Goal: Task Accomplishment & Management: Use online tool/utility

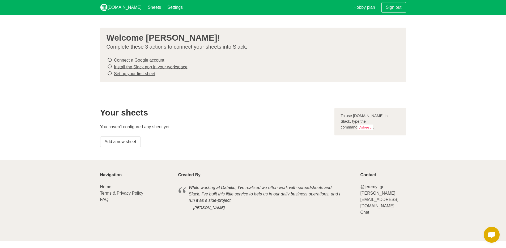
click at [110, 61] on icon at bounding box center [109, 59] width 5 height 7
click at [181, 168] on footer "Navigation Home Terms & Privacy Policy FAQ Created By While working at Dataiku,…" at bounding box center [253, 200] width 506 height 81
click at [134, 139] on link "Add a new sheet" at bounding box center [120, 142] width 41 height 11
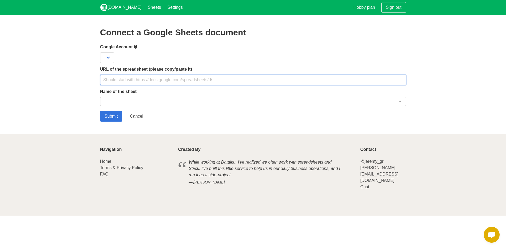
click at [164, 82] on input "text" at bounding box center [253, 80] width 306 height 11
paste input "[URL][DOMAIN_NAME]"
type input "[URL][DOMAIN_NAME]"
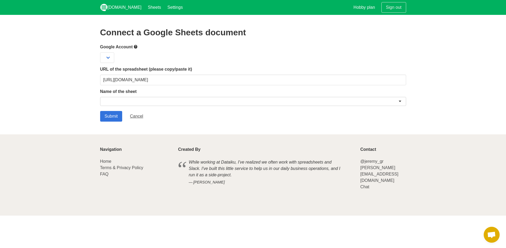
click at [161, 105] on div at bounding box center [253, 101] width 306 height 9
click at [208, 123] on section "Connect a Google Sheets document Google Account URL of the spreadsheet (please …" at bounding box center [253, 75] width 506 height 120
click at [399, 101] on div at bounding box center [253, 101] width 306 height 9
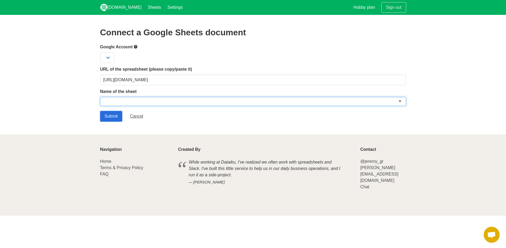
click at [114, 115] on input "Submit" at bounding box center [111, 116] width 22 height 11
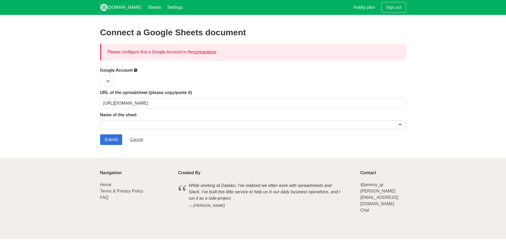
click at [154, 127] on div at bounding box center [253, 124] width 306 height 9
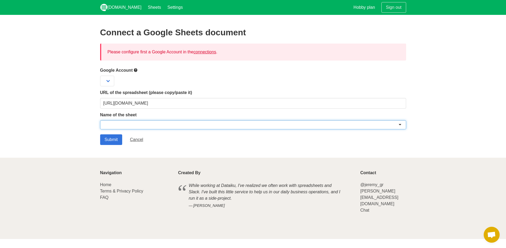
click at [172, 125] on div at bounding box center [253, 124] width 306 height 9
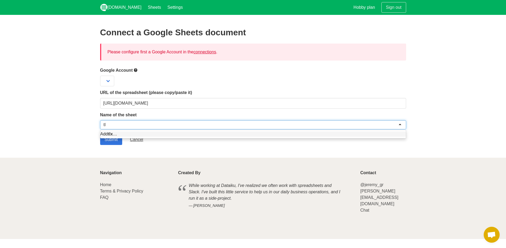
type input "t"
type input "시트1"
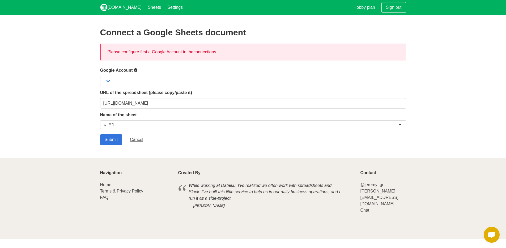
click at [106, 145] on section "Connect a Google Sheets document Please configure first a Google Account in the…" at bounding box center [253, 86] width 506 height 143
click at [106, 139] on input "Submit" at bounding box center [111, 139] width 22 height 11
click at [104, 83] on select at bounding box center [107, 81] width 14 height 11
click at [104, 79] on select at bounding box center [107, 81] width 14 height 11
click at [107, 81] on select at bounding box center [107, 81] width 14 height 11
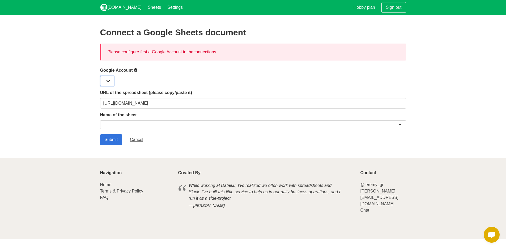
click at [107, 81] on select at bounding box center [107, 81] width 14 height 11
click at [135, 69] on icon at bounding box center [136, 70] width 4 height 7
click at [106, 80] on select at bounding box center [107, 81] width 14 height 11
click at [100, 74] on div "Google Account" at bounding box center [253, 76] width 306 height 19
click at [103, 79] on select at bounding box center [107, 81] width 14 height 11
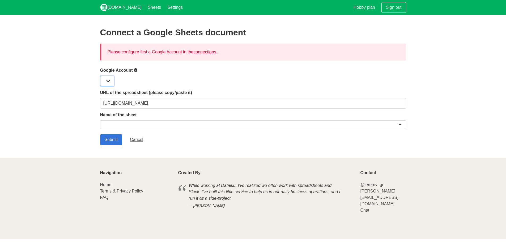
click at [109, 85] on select at bounding box center [107, 81] width 14 height 11
click at [111, 81] on select at bounding box center [107, 81] width 14 height 11
click at [134, 66] on div "Connect a Google Sheets document Please configure first a Google Account in the…" at bounding box center [253, 86] width 306 height 117
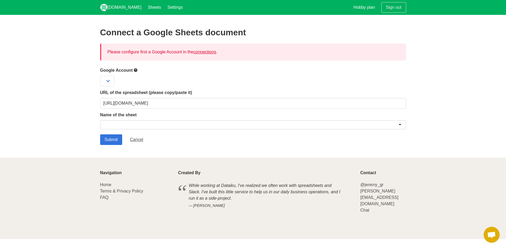
click at [134, 70] on span at bounding box center [136, 70] width 6 height 6
click at [136, 69] on icon at bounding box center [136, 70] width 4 height 7
click at [137, 68] on icon at bounding box center [136, 70] width 4 height 7
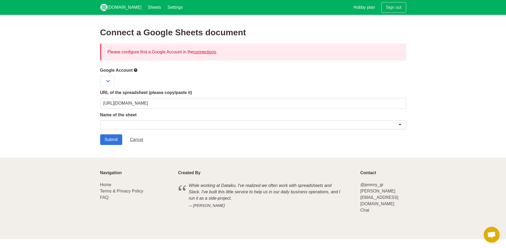
click at [212, 52] on link "connections" at bounding box center [204, 52] width 23 height 5
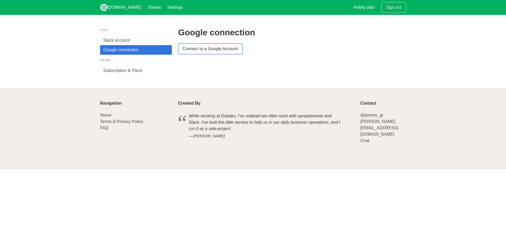
click at [213, 52] on link "Connect to a Google Account" at bounding box center [210, 49] width 64 height 11
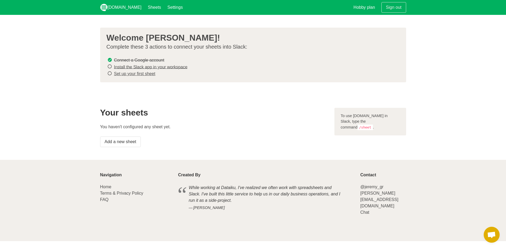
click at [179, 66] on link "Install the Slack app in your workspace" at bounding box center [151, 67] width 74 height 5
click at [140, 74] on link "Set up your first sheet" at bounding box center [134, 73] width 41 height 5
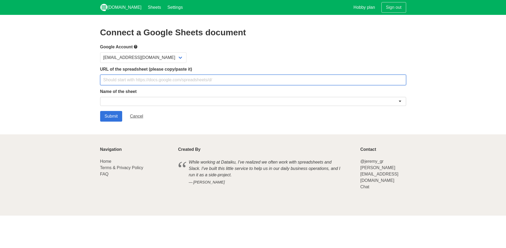
click at [135, 77] on input "text" at bounding box center [253, 80] width 306 height 11
type input "https://docs.google.com/spreadsheets/d/1M3KjDYK4x3sF-BWYWrXvciHflR_ywyNYAoy8HjB…"
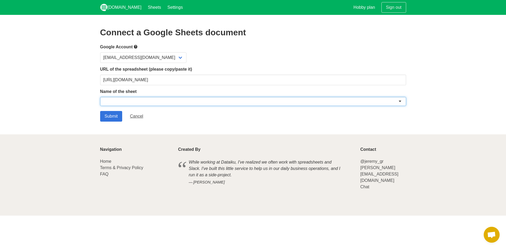
click at [131, 99] on div at bounding box center [253, 101] width 306 height 9
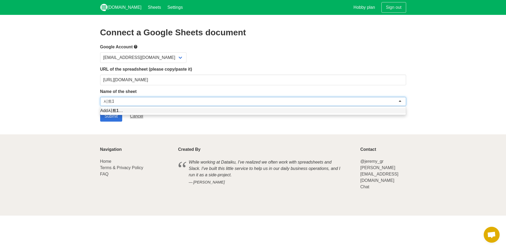
type input "시트1"
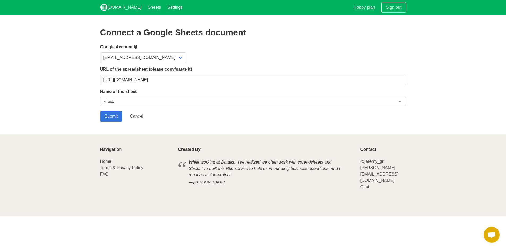
click at [55, 97] on section "Connect a Google Sheets document Google Account dh.park@lncbio.com URL of the s…" at bounding box center [253, 75] width 506 height 120
click at [109, 116] on input "Submit" at bounding box center [111, 116] width 22 height 11
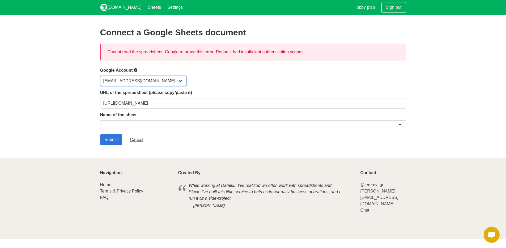
click at [133, 82] on select "[EMAIL_ADDRESS][DOMAIN_NAME]" at bounding box center [143, 81] width 86 height 11
click at [100, 76] on select "[EMAIL_ADDRESS][DOMAIN_NAME]" at bounding box center [143, 81] width 86 height 11
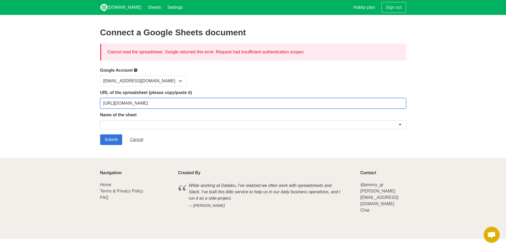
click at [198, 106] on input "[URL][DOMAIN_NAME]" at bounding box center [253, 103] width 306 height 11
click at [198, 106] on input "https://docs.google.com/spreadsheets/d/1M3KjDYK4x3sF-BWYWrXvciHflR_ywyNYAoy8HjB…" at bounding box center [253, 103] width 306 height 11
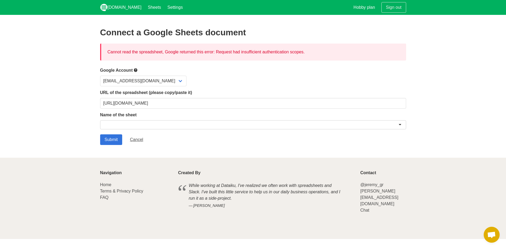
click at [173, 123] on div at bounding box center [253, 124] width 306 height 9
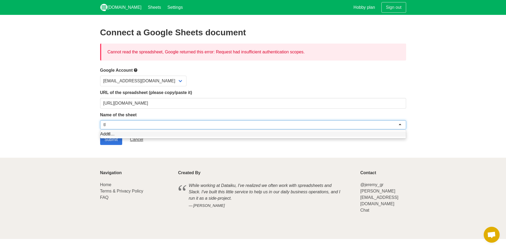
type input "t"
type input "sheet 1"
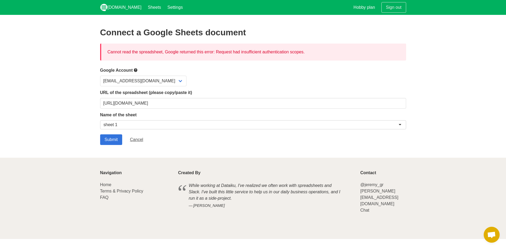
click at [99, 140] on section "Connect a Google Sheets document Cannot read the spreadsheet, Google returned t…" at bounding box center [253, 86] width 506 height 143
click at [109, 138] on input "Submit" at bounding box center [111, 139] width 22 height 11
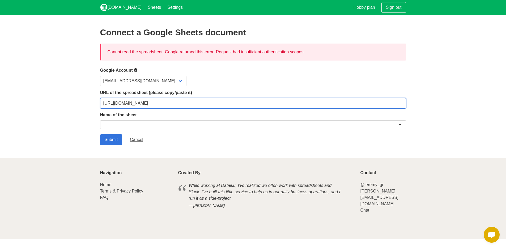
click at [153, 106] on input "https://docs.google.com/spreadsheets/d/1M3KjDYK4x3sF-BWYWrXvciHflR_ywyNYAoy8HjB…" at bounding box center [253, 103] width 306 height 11
paste input "[URL][DOMAIN_NAME]"
type input "[URL][DOMAIN_NAME]"
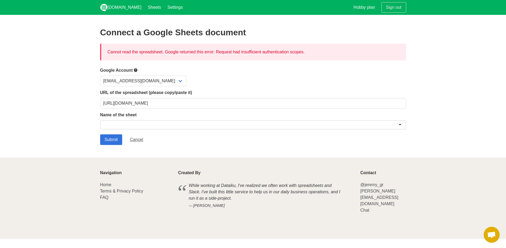
click at [202, 127] on div at bounding box center [253, 124] width 306 height 9
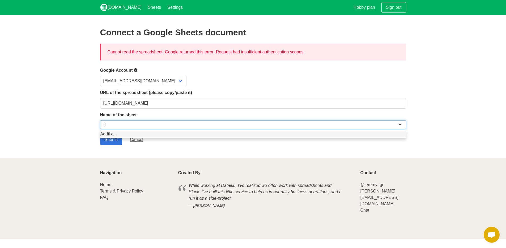
type input "t"
type input "sheet 1"
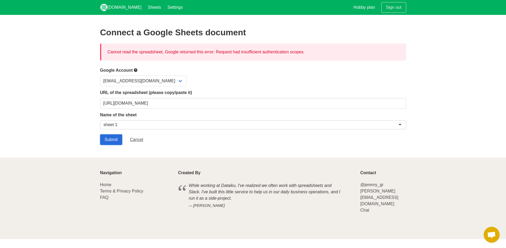
click at [100, 144] on input "Submit" at bounding box center [111, 139] width 22 height 11
click at [108, 140] on input "Submit" at bounding box center [111, 139] width 22 height 11
click at [255, 51] on div "Cannot read the spreadsheet, Google returned this error: Request had insufficie…" at bounding box center [253, 52] width 306 height 17
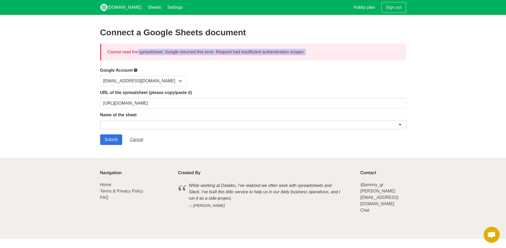
click at [255, 51] on div "Cannot read the spreadsheet, Google returned this error: Request had insufficie…" at bounding box center [253, 52] width 306 height 17
copy div "Cannot read the spreadsheet, Google returned this error: Request had insufficie…"
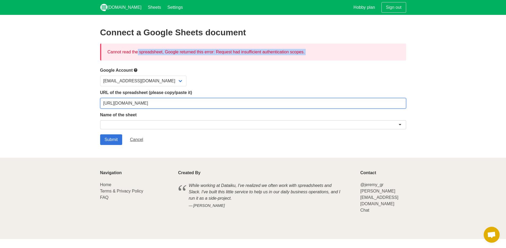
click at [156, 106] on input "https://docs.google.com/spreadsheets/d/1M3KjDYK4x3sF-BWYWrXvciHflR_ywyNYAoy8HjB…" at bounding box center [253, 103] width 306 height 11
click at [156, 106] on input "[URL][DOMAIN_NAME]" at bounding box center [253, 103] width 306 height 11
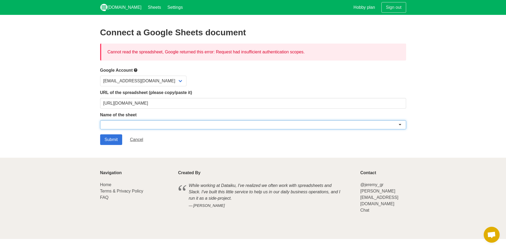
click at [157, 125] on div at bounding box center [253, 124] width 306 height 9
type input "ㄴ"
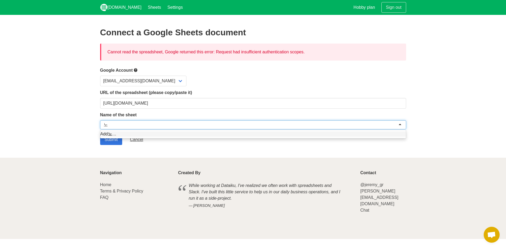
type input "ㄴ"
type input "sheet 1"
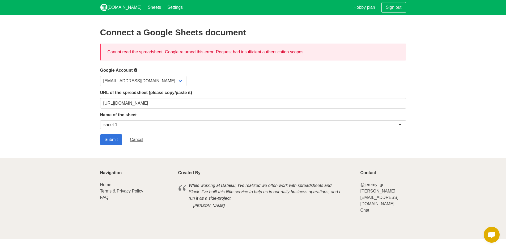
click at [95, 138] on section "Connect a Google Sheets document Cannot read the spreadsheet, Google returned t…" at bounding box center [253, 86] width 506 height 143
click at [108, 139] on input "Submit" at bounding box center [111, 139] width 22 height 11
click at [108, 140] on input "Submit" at bounding box center [111, 139] width 22 height 11
click at [491, 230] on span "Open chat" at bounding box center [492, 235] width 16 height 16
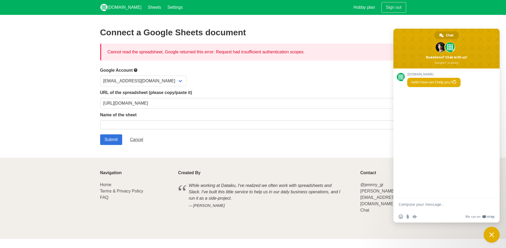
click at [300, 75] on div "Google Account [EMAIL_ADDRESS][DOMAIN_NAME]" at bounding box center [253, 76] width 306 height 19
click at [297, 83] on div "[EMAIL_ADDRESS][DOMAIN_NAME]" at bounding box center [253, 81] width 306 height 11
click at [493, 233] on span "Close chat" at bounding box center [492, 235] width 5 height 5
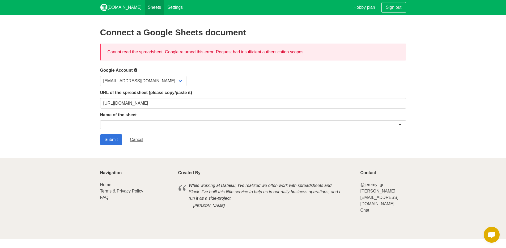
click at [147, 7] on link "Sheets" at bounding box center [155, 7] width 20 height 15
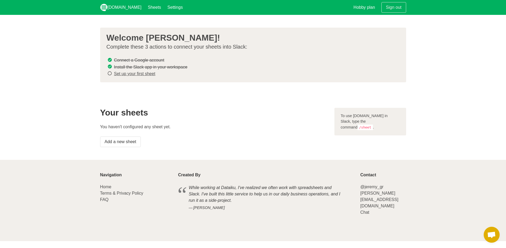
click at [125, 62] on s "Connect a Google account" at bounding box center [139, 60] width 50 height 5
click at [147, 64] on li "Install the Slack app in your workspace" at bounding box center [251, 67] width 289 height 7
drag, startPoint x: 151, startPoint y: 60, endPoint x: 148, endPoint y: 61, distance: 3.5
click at [151, 60] on s "Connect a Google account" at bounding box center [139, 60] width 50 height 5
click at [109, 60] on icon at bounding box center [109, 59] width 5 height 7
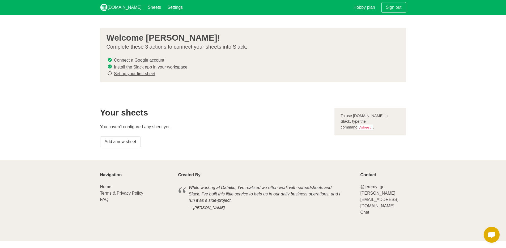
click at [108, 64] on icon at bounding box center [109, 66] width 5 height 7
click at [114, 73] on li "Set up your first sheet" at bounding box center [251, 73] width 289 height 7
click at [120, 75] on link "Set up your first sheet" at bounding box center [134, 73] width 41 height 5
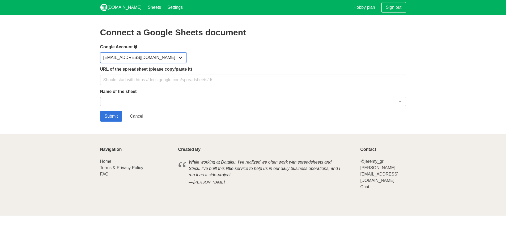
click at [128, 59] on select "[EMAIL_ADDRESS][DOMAIN_NAME]" at bounding box center [143, 57] width 86 height 11
click at [100, 52] on select "[EMAIL_ADDRESS][DOMAIN_NAME]" at bounding box center [143, 57] width 86 height 11
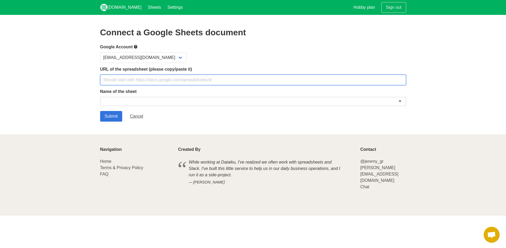
click at [124, 78] on input "text" at bounding box center [253, 80] width 306 height 11
paste input "[URL][DOMAIN_NAME]"
type input "[URL][DOMAIN_NAME]"
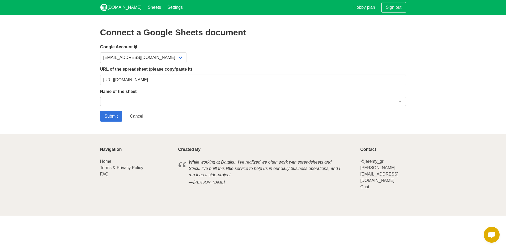
click at [124, 101] on div at bounding box center [253, 101] width 306 height 9
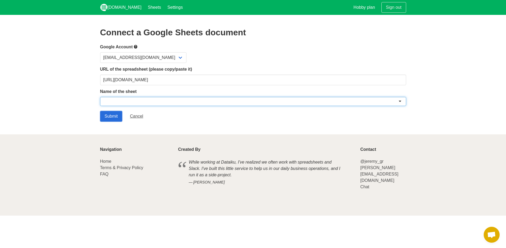
click at [116, 111] on input "Submit" at bounding box center [111, 116] width 22 height 11
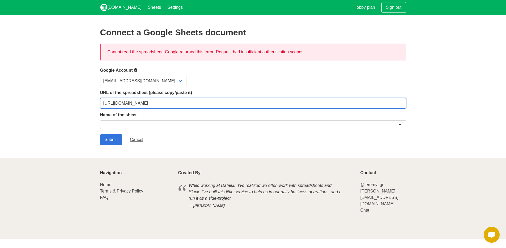
click at [144, 106] on input "[URL][DOMAIN_NAME]" at bounding box center [253, 103] width 306 height 11
paste input "[URL][DOMAIN_NAME]"
type input "[URL][DOMAIN_NAME]"
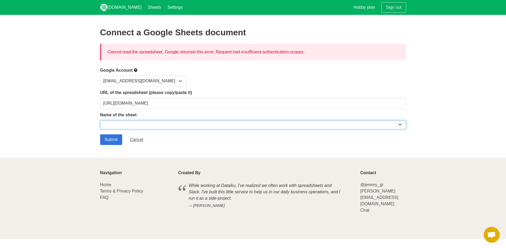
click at [136, 125] on div at bounding box center [253, 124] width 306 height 9
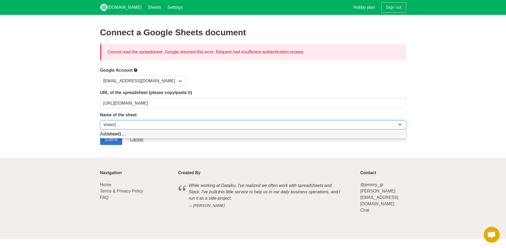
type input "sheet1"
click at [230, 154] on section "Connect a Google Sheets document Cannot read the spreadsheet, Google returned t…" at bounding box center [253, 86] width 506 height 143
click at [194, 123] on div "sheet1" at bounding box center [253, 124] width 306 height 9
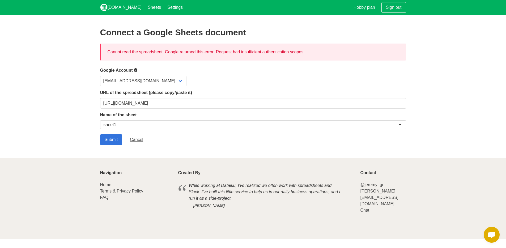
click at [189, 133] on form "Google Account [EMAIL_ADDRESS][DOMAIN_NAME] URL of the spreadsheet (please copy…" at bounding box center [253, 106] width 306 height 78
click at [123, 138] on div "Submit" at bounding box center [111, 139] width 22 height 11
click at [117, 137] on input "Submit" at bounding box center [111, 139] width 22 height 11
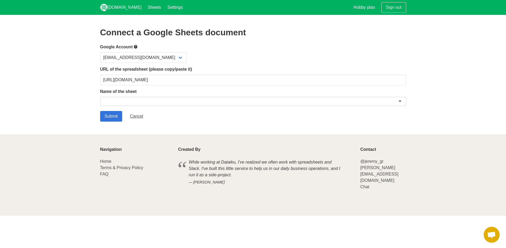
click at [194, 99] on div at bounding box center [253, 101] width 306 height 9
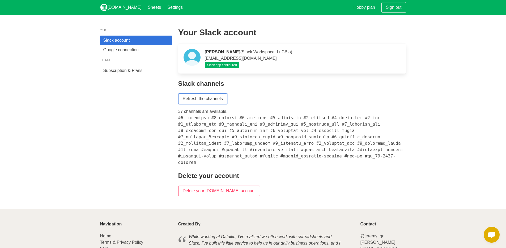
click at [205, 100] on link "Refresh the channels" at bounding box center [202, 99] width 49 height 11
click at [107, 50] on link "Google connection" at bounding box center [136, 50] width 72 height 10
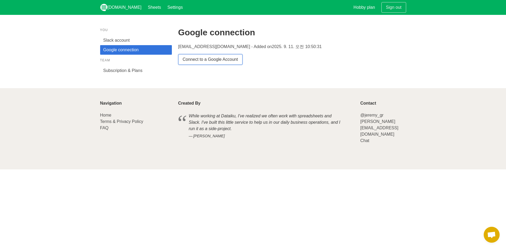
click at [209, 60] on link "Connect to a Google Account" at bounding box center [210, 59] width 64 height 11
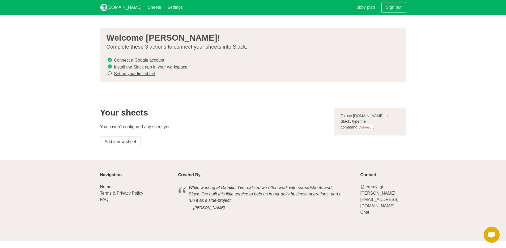
click at [141, 73] on link "Set up your first sheet" at bounding box center [134, 73] width 41 height 5
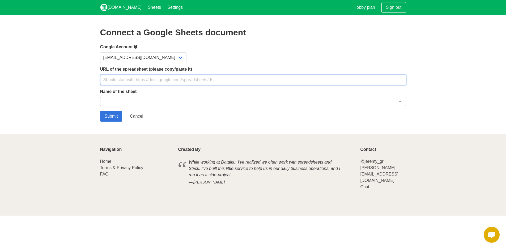
click at [130, 81] on input "text" at bounding box center [253, 80] width 306 height 11
click at [161, 78] on input "text" at bounding box center [253, 80] width 306 height 11
paste input "https://docs.google.com/spreadsheets/d/1M3KjDYK4x3sF-BWYWrXvciHflR_ywyNYAoy8HjB…"
type input "https://docs.google.com/spreadsheets/d/1M3KjDYK4x3sF-BWYWrXvciHflR_ywyNYAoy8HjB…"
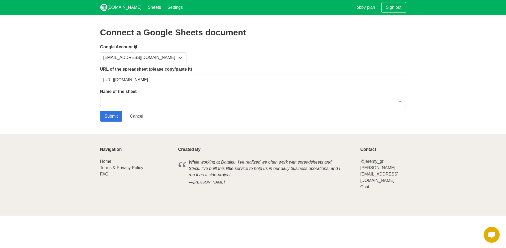
click at [155, 102] on div at bounding box center [253, 101] width 306 height 9
click at [116, 118] on input "Submit" at bounding box center [111, 116] width 22 height 11
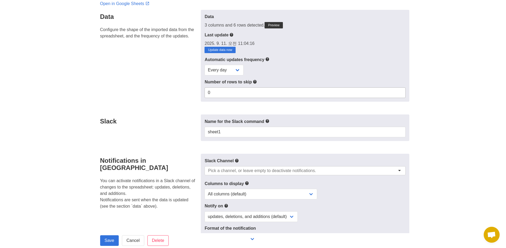
scroll to position [63, 0]
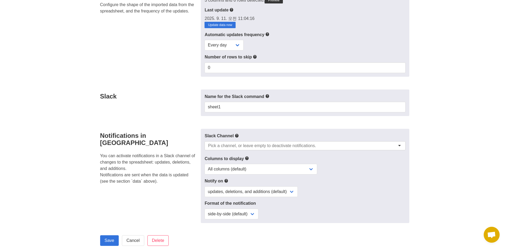
click at [263, 146] on input "select-one" at bounding box center [264, 145] width 112 height 5
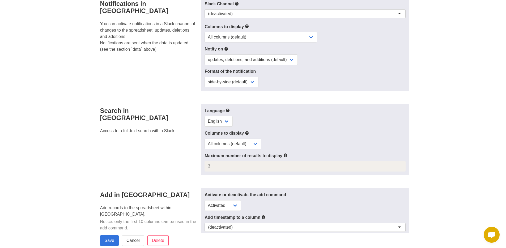
scroll to position [265, 0]
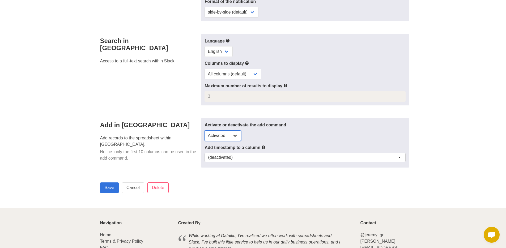
click at [237, 135] on select "Activated Deactivated" at bounding box center [223, 135] width 37 height 11
click at [205, 130] on select "Activated Deactivated" at bounding box center [223, 135] width 37 height 11
click at [231, 156] on div "(deactivated)" at bounding box center [220, 157] width 25 height 5
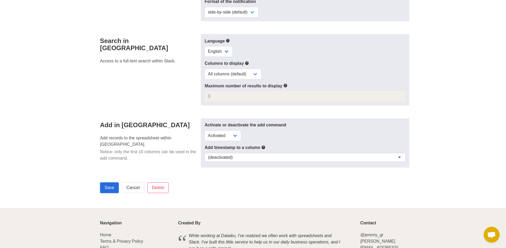
click at [110, 187] on input "Save" at bounding box center [109, 188] width 19 height 11
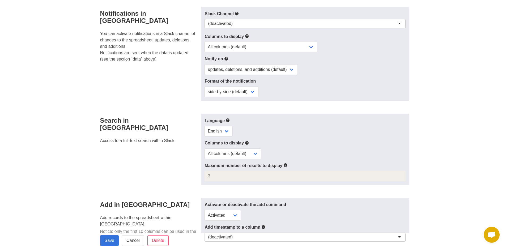
scroll to position [191, 0]
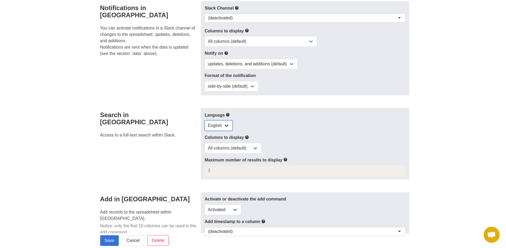
click at [220, 122] on select "English" at bounding box center [219, 125] width 28 height 11
click at [251, 149] on select "All columns (default) Only selected columns" at bounding box center [233, 148] width 57 height 11
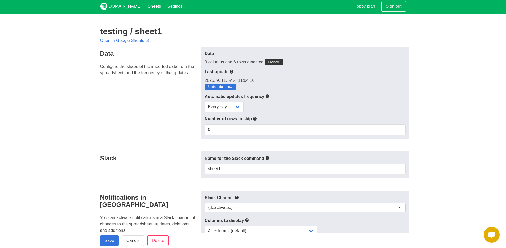
scroll to position [0, 0]
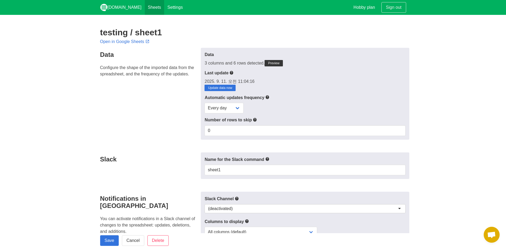
click at [145, 11] on link "Sheets" at bounding box center [155, 7] width 20 height 15
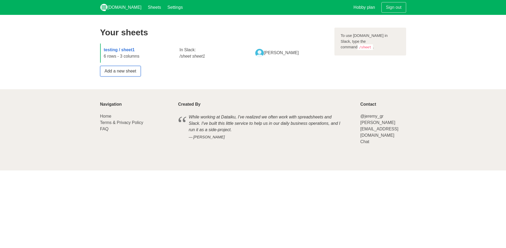
click at [138, 69] on link "Add a new sheet" at bounding box center [120, 71] width 41 height 11
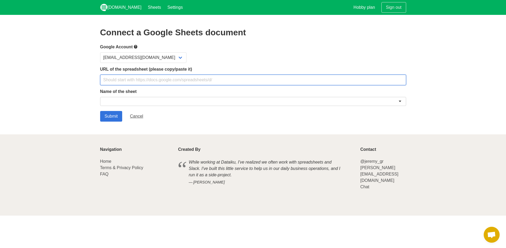
click at [136, 75] on input "text" at bounding box center [253, 80] width 306 height 11
click at [143, 78] on input "text" at bounding box center [253, 80] width 306 height 11
paste input "https://docs.google.com/spreadsheets/d/1mkAX0PQ5AxWLf4QUxfr6BrHkbN9Po8FhI_8GVyk…"
type input "https://docs.google.com/spreadsheets/d/1mkAX0PQ5AxWLf4QUxfr6BrHkbN9Po8FhI_8GVyk…"
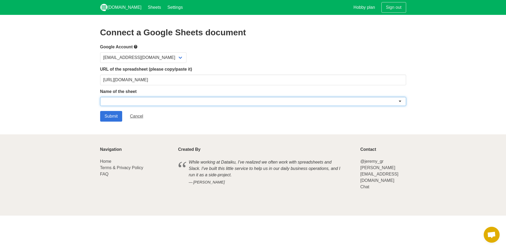
click at [158, 100] on div at bounding box center [253, 101] width 306 height 9
click at [111, 116] on input "Submit" at bounding box center [111, 116] width 22 height 11
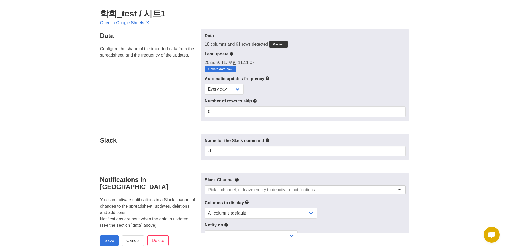
scroll to position [24, 0]
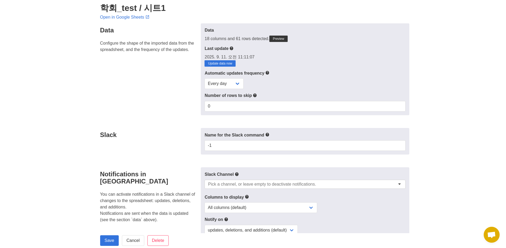
click at [228, 183] on input "select-one" at bounding box center [264, 184] width 112 height 5
click at [188, 149] on div "Slack" at bounding box center [149, 141] width 104 height 27
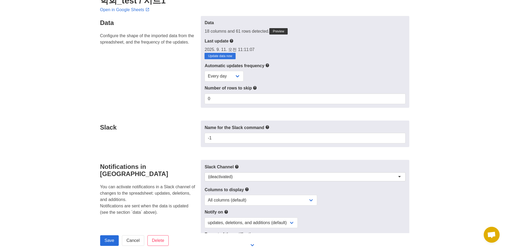
scroll to position [39, 0]
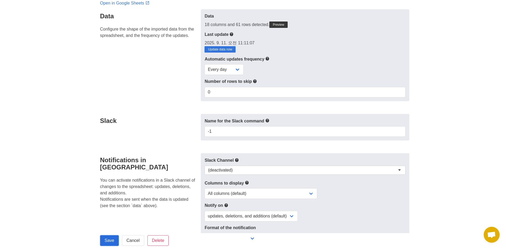
click at [101, 238] on input "Save" at bounding box center [109, 240] width 19 height 11
click at [225, 170] on div "(deactivated)" at bounding box center [220, 170] width 25 height 5
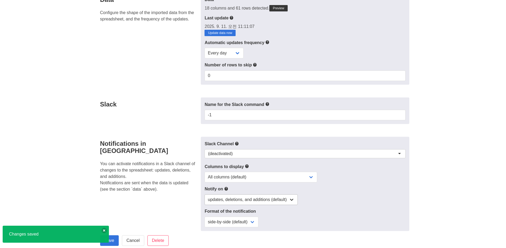
scroll to position [55, 0]
click at [228, 118] on input "-1" at bounding box center [305, 115] width 201 height 11
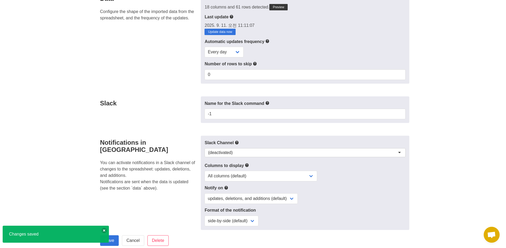
click at [224, 151] on div "(deactivated)" at bounding box center [220, 152] width 25 height 5
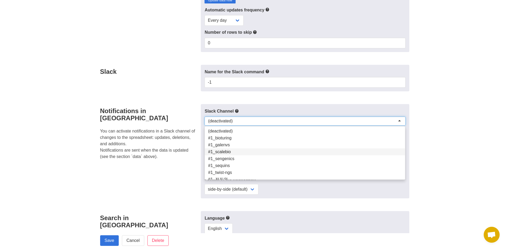
scroll to position [21, 0]
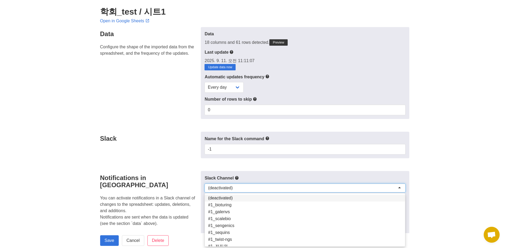
click at [225, 198] on div "Slack Channel (deactivated) (deactivated) (deactivated) #1_bioturing #1_galenvs…" at bounding box center [305, 218] width 208 height 94
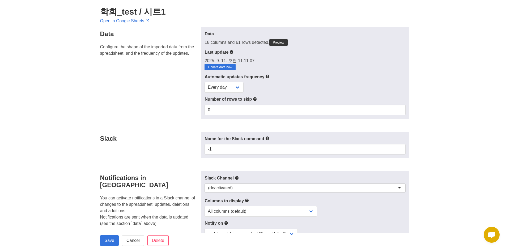
click at [144, 136] on h4 "Slack" at bounding box center [149, 138] width 98 height 7
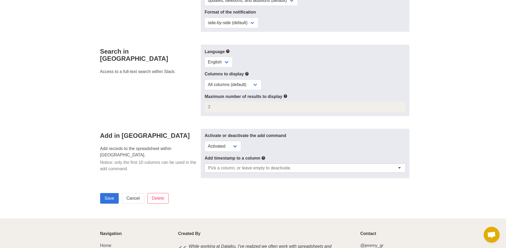
scroll to position [277, 0]
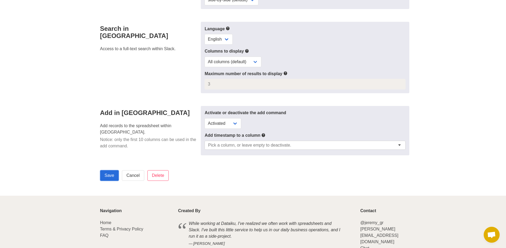
click at [105, 173] on input "Save" at bounding box center [109, 175] width 19 height 11
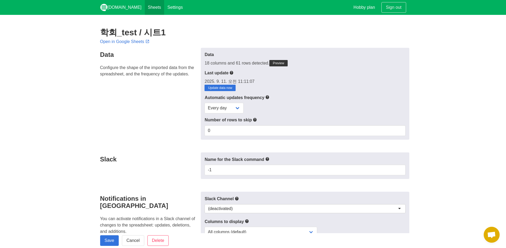
click at [145, 9] on link "Sheets" at bounding box center [155, 7] width 20 height 15
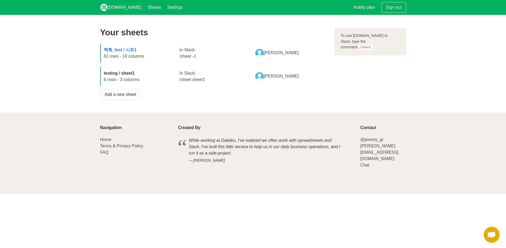
click at [132, 73] on strong "testing / sheet1" at bounding box center [119, 73] width 31 height 5
click at [142, 80] on div "testing / sheet1 6 rows - 3 columns" at bounding box center [139, 76] width 76 height 19
click at [154, 74] on div "testing / sheet1 6 rows - 3 columns" at bounding box center [139, 76] width 76 height 19
click at [168, 7] on link "Settings" at bounding box center [175, 7] width 22 height 15
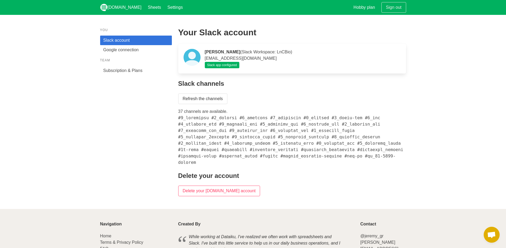
click at [209, 107] on div "Refresh the channels 37 channels are available." at bounding box center [292, 130] width 228 height 72
click at [212, 103] on link "Refresh the channels" at bounding box center [202, 99] width 49 height 11
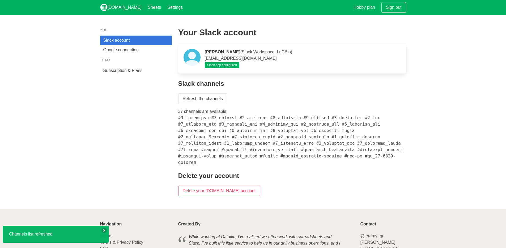
click at [140, 50] on link "Google connection" at bounding box center [136, 50] width 72 height 10
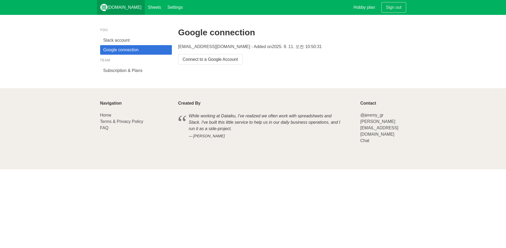
click at [123, 9] on link "[DOMAIN_NAME]" at bounding box center [121, 7] width 48 height 15
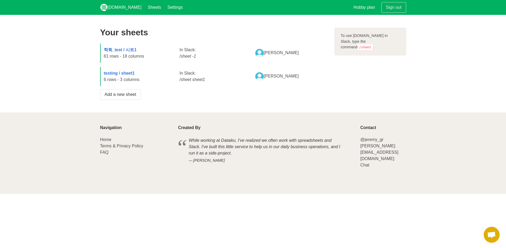
click at [271, 72] on div "[PERSON_NAME]" at bounding box center [290, 76] width 76 height 15
click at [145, 10] on link "Sheets" at bounding box center [155, 7] width 20 height 15
click at [166, 9] on link "Settings" at bounding box center [175, 7] width 22 height 15
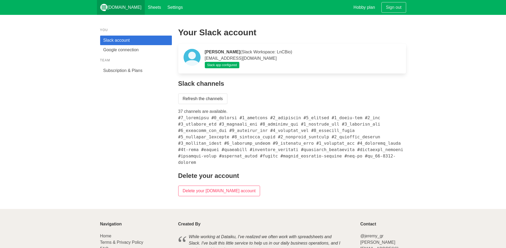
click at [127, 8] on link "[DOMAIN_NAME]" at bounding box center [121, 7] width 48 height 15
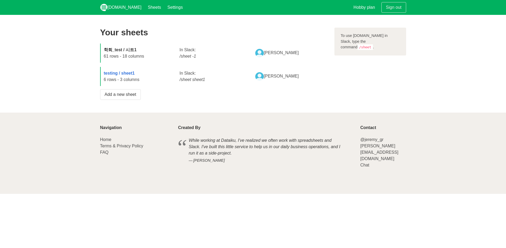
click at [129, 52] on strong "학회_test / 시트1" at bounding box center [120, 50] width 33 height 5
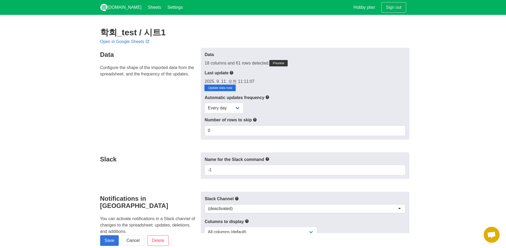
click at [231, 88] on link "Update data now" at bounding box center [220, 88] width 31 height 6
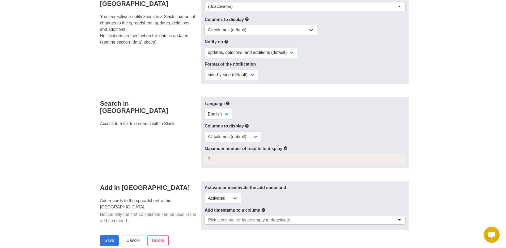
scroll to position [270, 0]
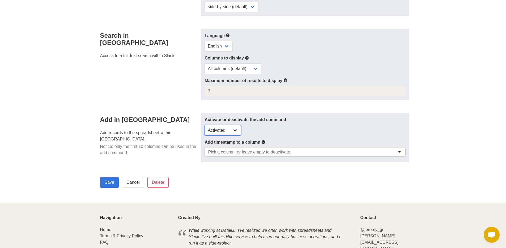
click at [235, 128] on select "Activated Deactivated" at bounding box center [223, 130] width 37 height 11
click at [205, 125] on select "Activated Deactivated" at bounding box center [223, 130] width 37 height 11
click at [236, 129] on select "Activated Deactivated" at bounding box center [223, 130] width 37 height 11
select select "yes"
click at [205, 125] on select "Activated Deactivated" at bounding box center [223, 130] width 37 height 11
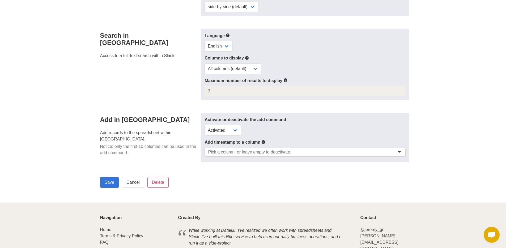
click at [199, 77] on div "Search in Slack Access to a full-text search within Slack." at bounding box center [149, 65] width 104 height 72
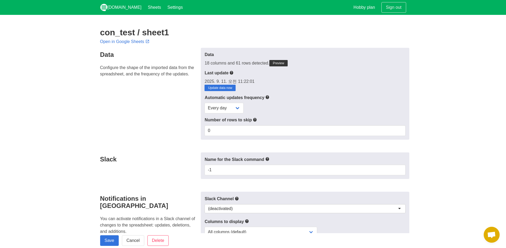
scroll to position [154, 0]
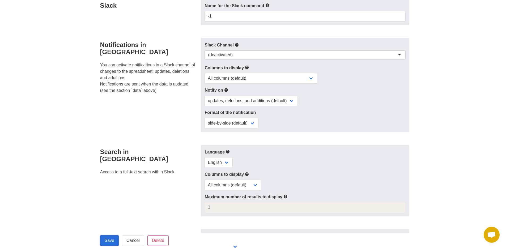
click at [107, 243] on input "Save" at bounding box center [109, 240] width 19 height 11
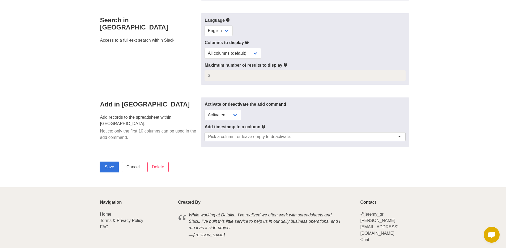
scroll to position [300, 0]
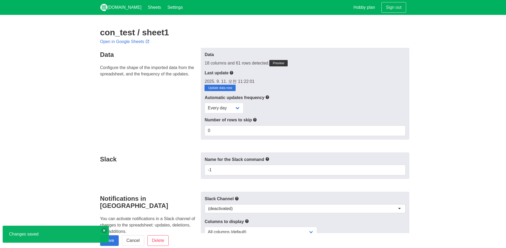
scroll to position [252, 0]
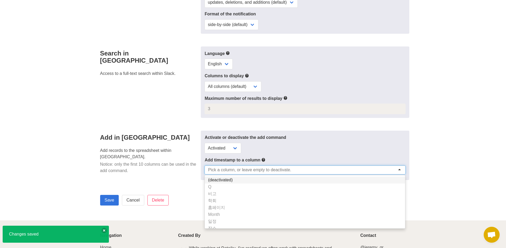
click at [250, 170] on input "select-one" at bounding box center [251, 169] width 86 height 5
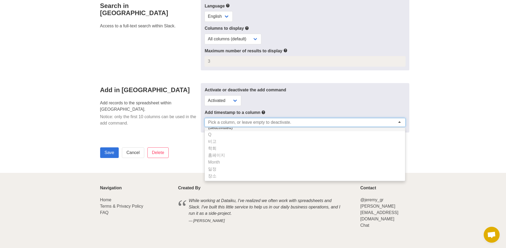
scroll to position [234, 0]
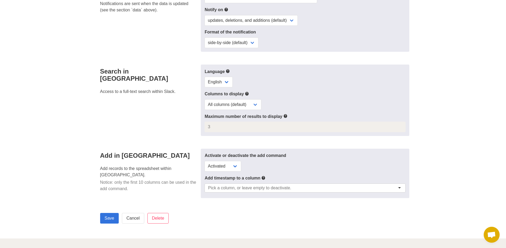
click at [134, 115] on div "Search in Slack Access to a full-text search within Slack." at bounding box center [149, 101] width 104 height 72
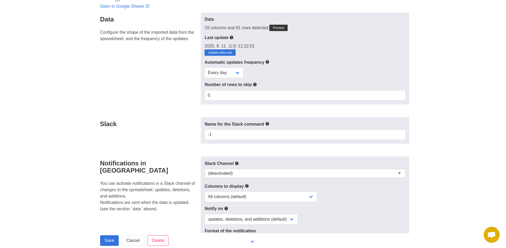
scroll to position [31, 0]
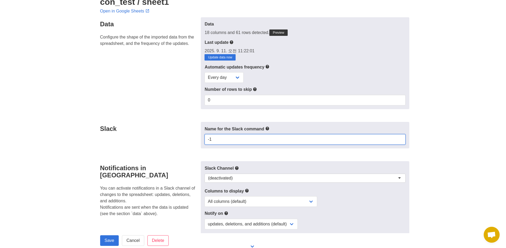
click at [258, 139] on input "-1" at bounding box center [305, 139] width 201 height 11
type input "con"
click at [100, 235] on input "Save" at bounding box center [109, 240] width 19 height 11
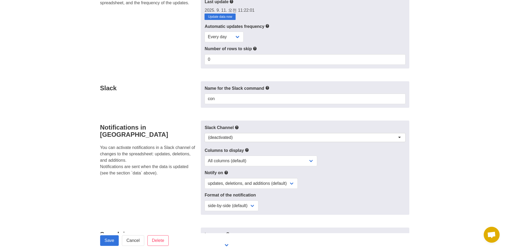
scroll to position [300, 0]
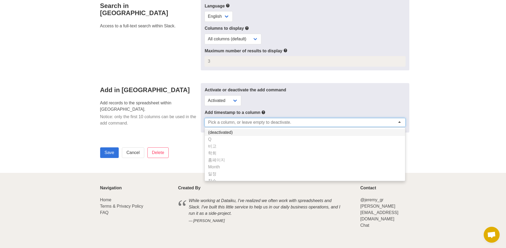
click at [276, 123] on input "select-one" at bounding box center [251, 122] width 86 height 5
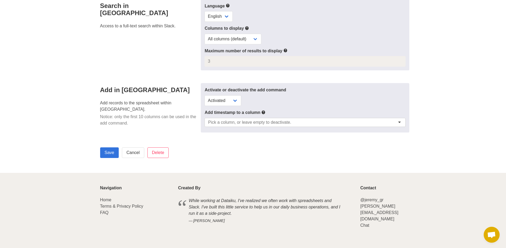
click at [222, 123] on input "select-one" at bounding box center [251, 122] width 86 height 5
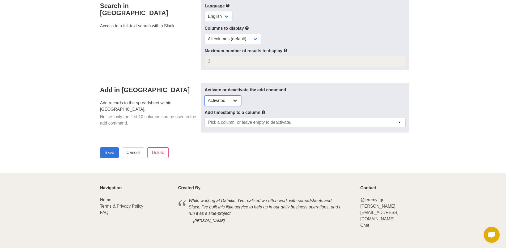
click at [228, 100] on select "Activated Deactivated" at bounding box center [223, 100] width 37 height 11
click at [205, 95] on select "Activated Deactivated" at bounding box center [223, 100] width 37 height 11
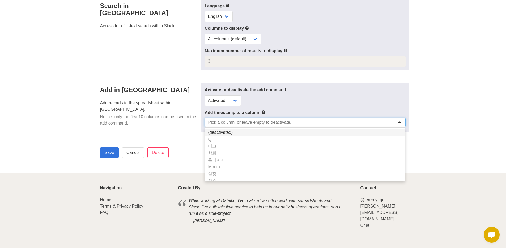
click at [222, 121] on input "select-one" at bounding box center [251, 122] width 86 height 5
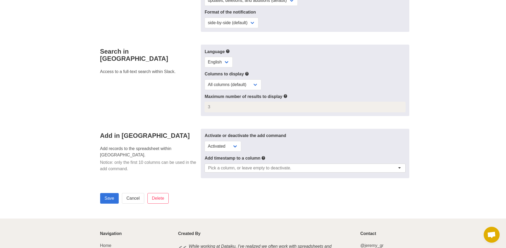
scroll to position [237, 0]
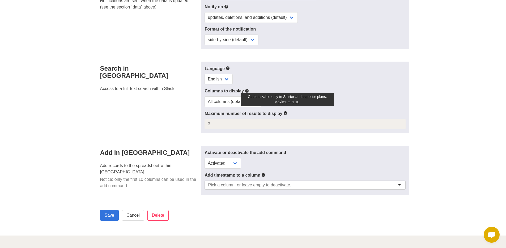
click at [287, 110] on icon at bounding box center [286, 113] width 4 height 7
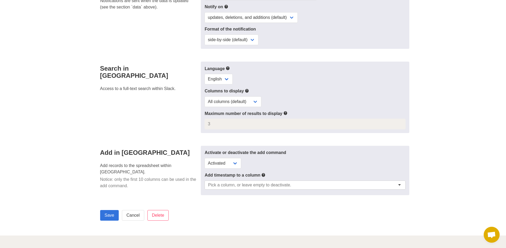
click at [287, 110] on icon at bounding box center [286, 113] width 4 height 7
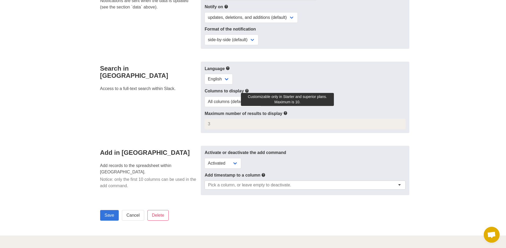
click at [285, 111] on icon at bounding box center [286, 113] width 4 height 7
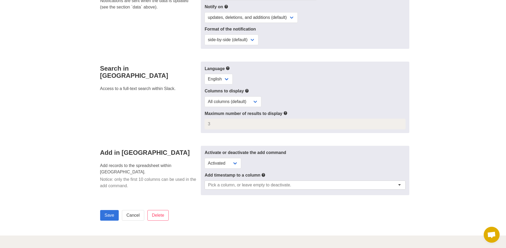
click at [286, 111] on icon at bounding box center [286, 113] width 4 height 7
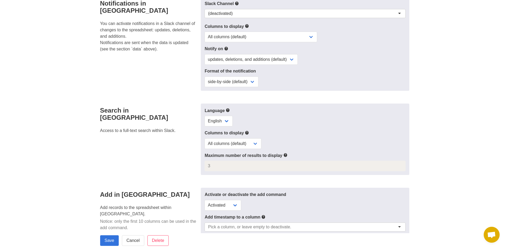
scroll to position [180, 0]
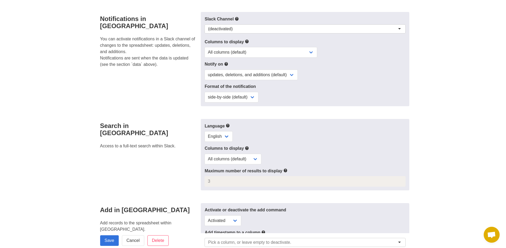
click at [256, 67] on div "Notify on updates, deletions, and additions (default) updates only updates and …" at bounding box center [305, 70] width 201 height 19
click at [254, 70] on select "updates, deletions, and additions (default) updates only updates and additions …" at bounding box center [251, 75] width 93 height 11
click at [256, 97] on select "side-by-side (default) single column" at bounding box center [232, 97] width 54 height 11
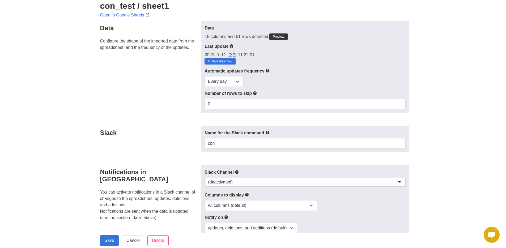
scroll to position [24, 0]
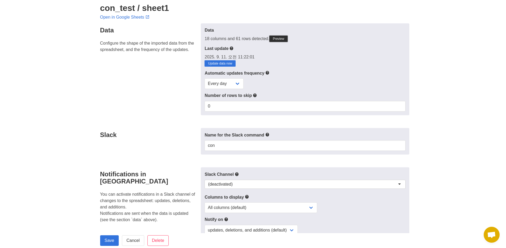
click at [284, 42] on link "Preview" at bounding box center [278, 39] width 18 height 6
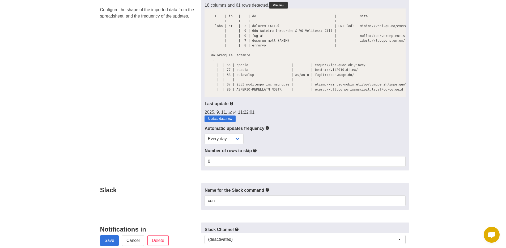
scroll to position [37, 0]
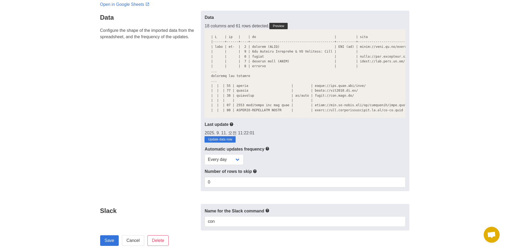
click at [239, 76] on pre at bounding box center [305, 73] width 201 height 89
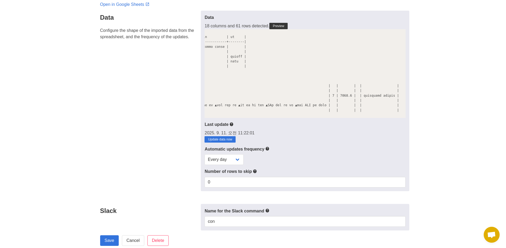
click at [448, 134] on section "con_test / sheet1 Open in Google Sheets Data Configure the shape of the importe…" at bounding box center [253, 251] width 506 height 547
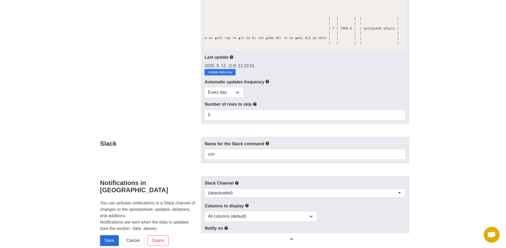
click at [109, 241] on input "Save" at bounding box center [109, 240] width 19 height 11
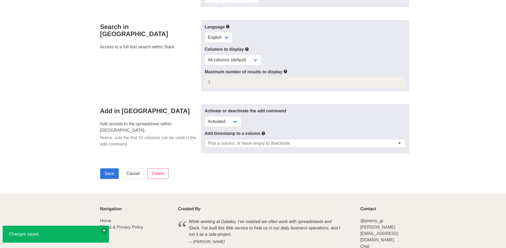
scroll to position [300, 0]
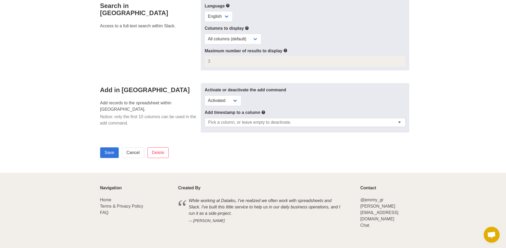
click at [101, 153] on input "Save" at bounding box center [109, 152] width 19 height 11
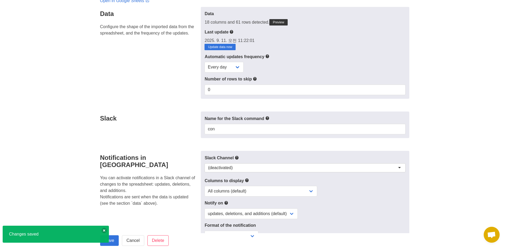
scroll to position [47, 0]
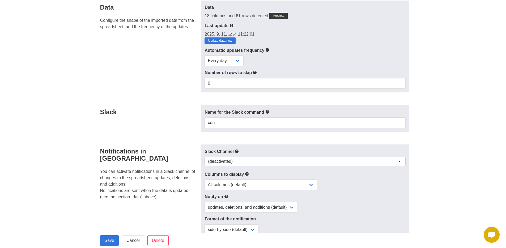
click at [479, 17] on section "con_test / sheet1 Open in Google Sheets Data Configure the shape of the importe…" at bounding box center [253, 197] width 506 height 458
